Goal: Information Seeking & Learning: Learn about a topic

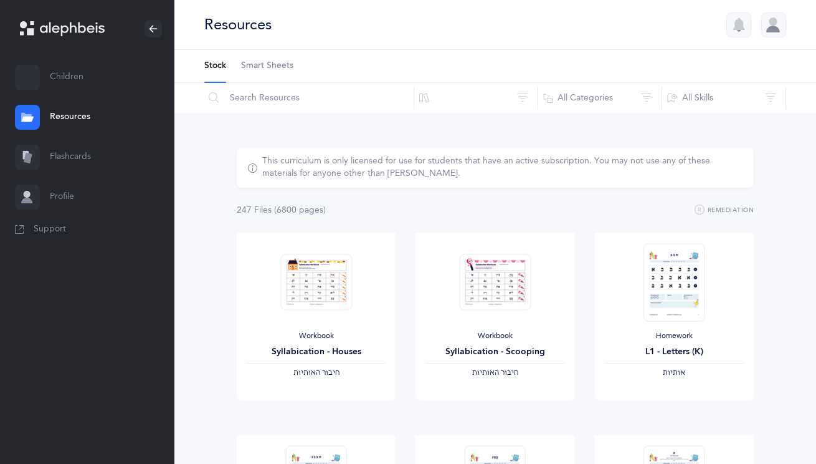
click at [69, 79] on link "Children" at bounding box center [87, 77] width 174 height 40
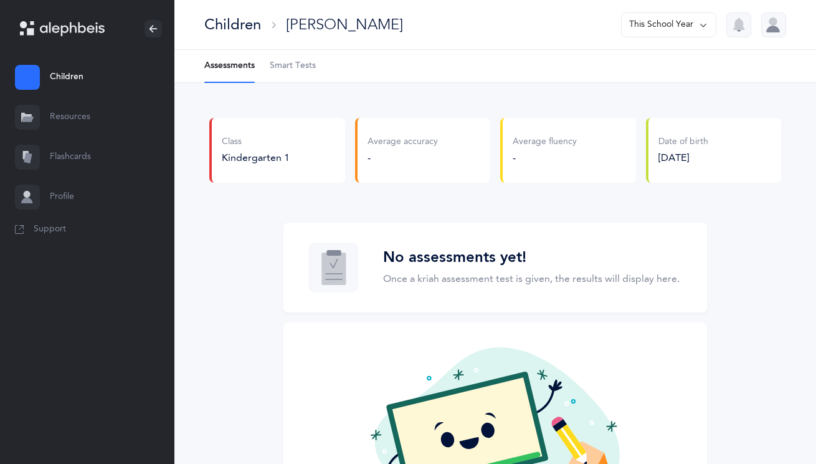
click at [293, 60] on span "Smart Tests" at bounding box center [293, 66] width 46 height 12
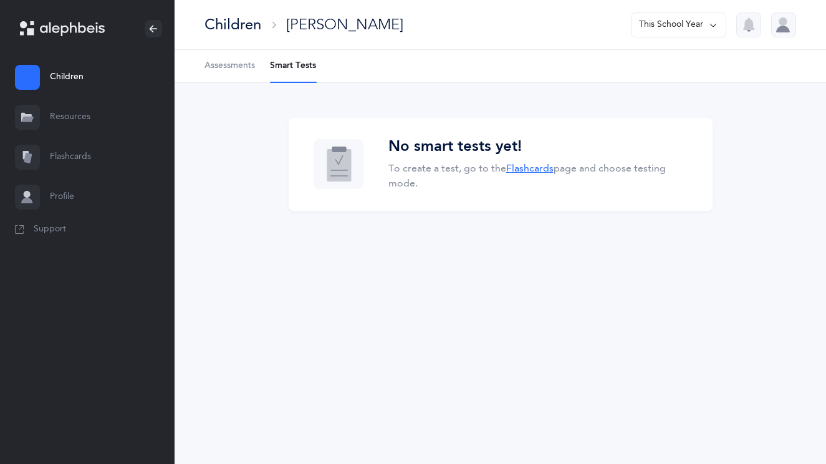
click at [533, 173] on link "Flashcards" at bounding box center [529, 168] width 47 height 11
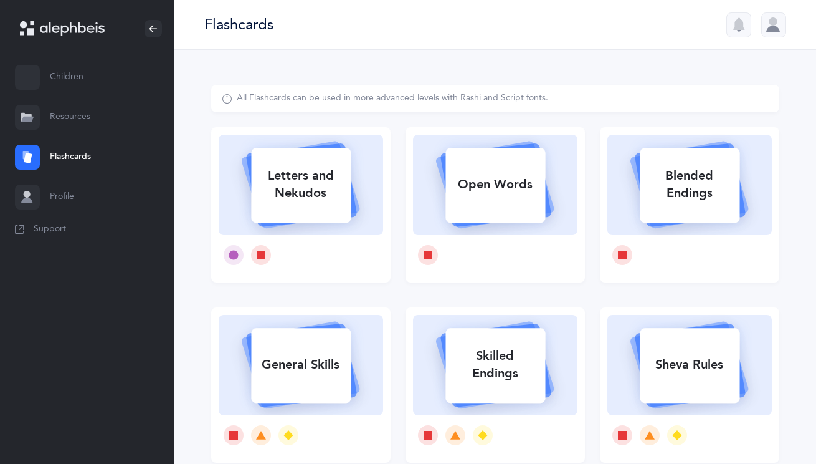
click at [285, 178] on div "Letters and Nekudos" at bounding box center [301, 185] width 100 height 50
select select
select select "single"
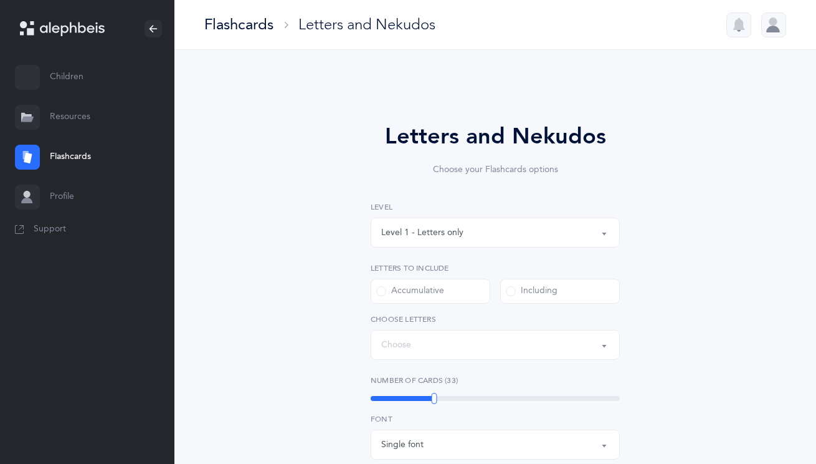
select select "27"
